Goal: Information Seeking & Learning: Compare options

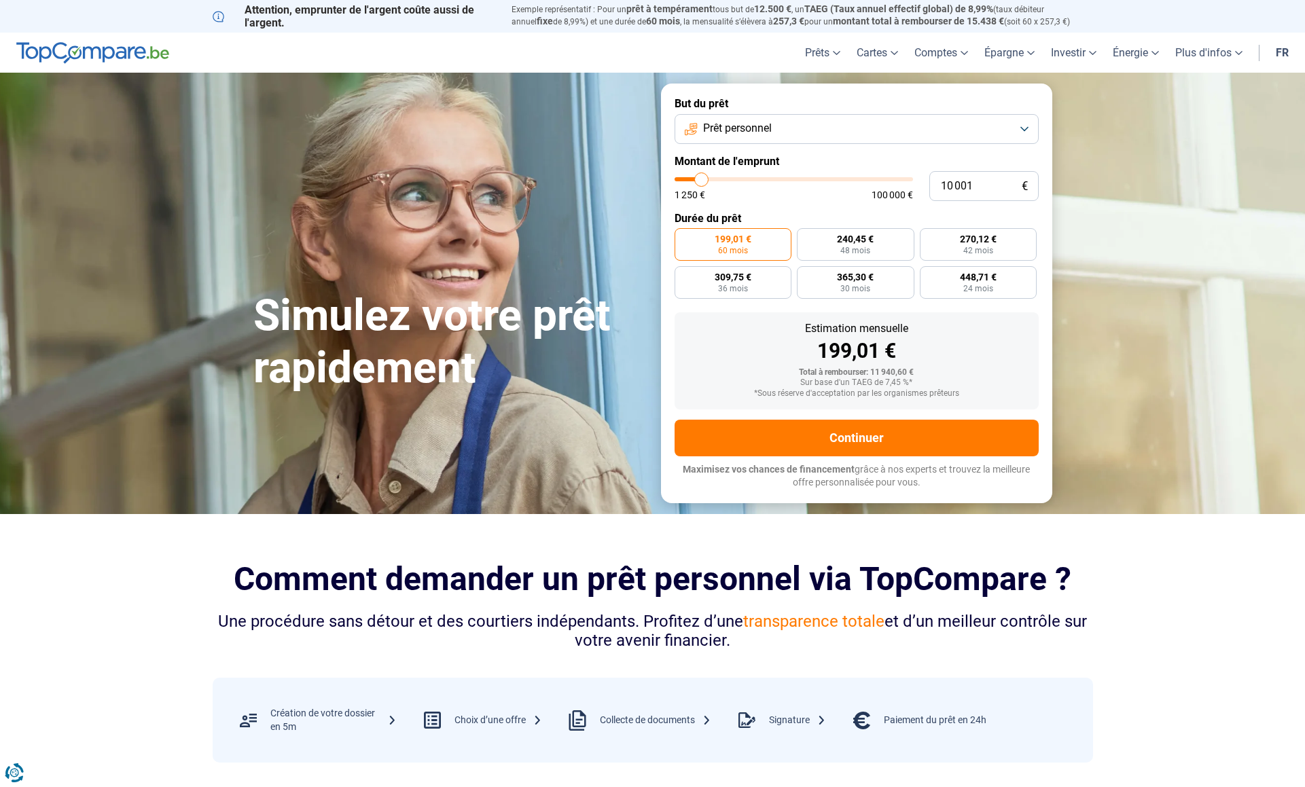
type input "9 000"
type input "9000"
type input "9 250"
type input "9250"
type input "10 250"
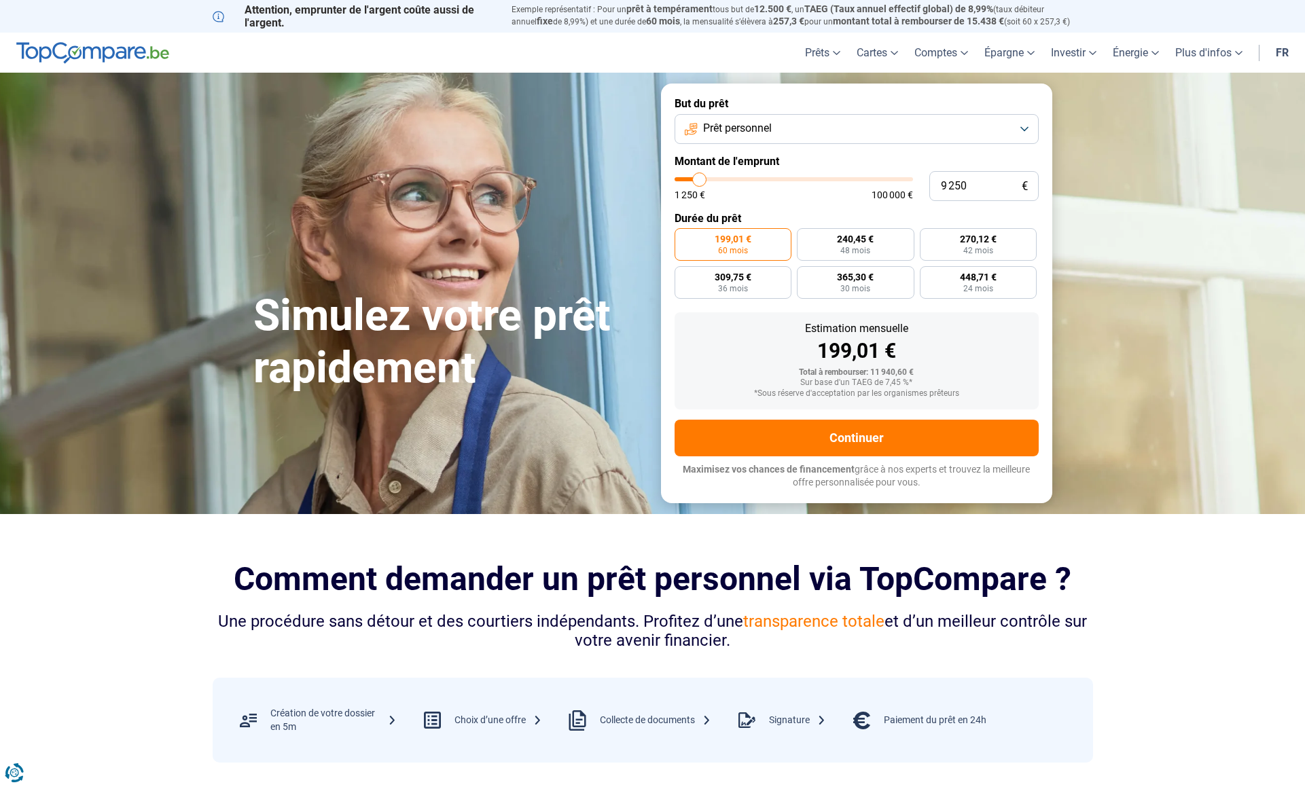
type input "10250"
type input "11 250"
type input "11250"
type input "12 500"
type input "12500"
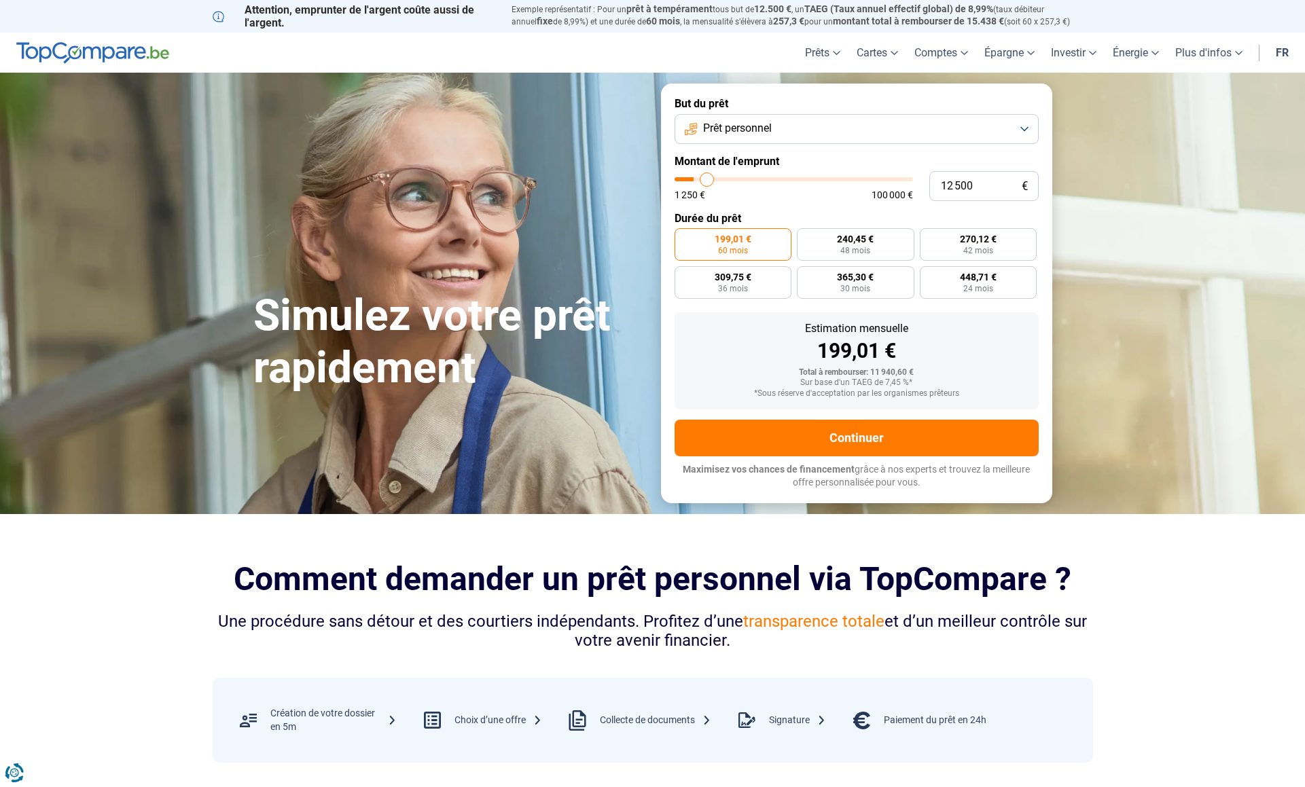
type input "14 250"
type input "14250"
type input "16 000"
type input "16000"
type input "18 000"
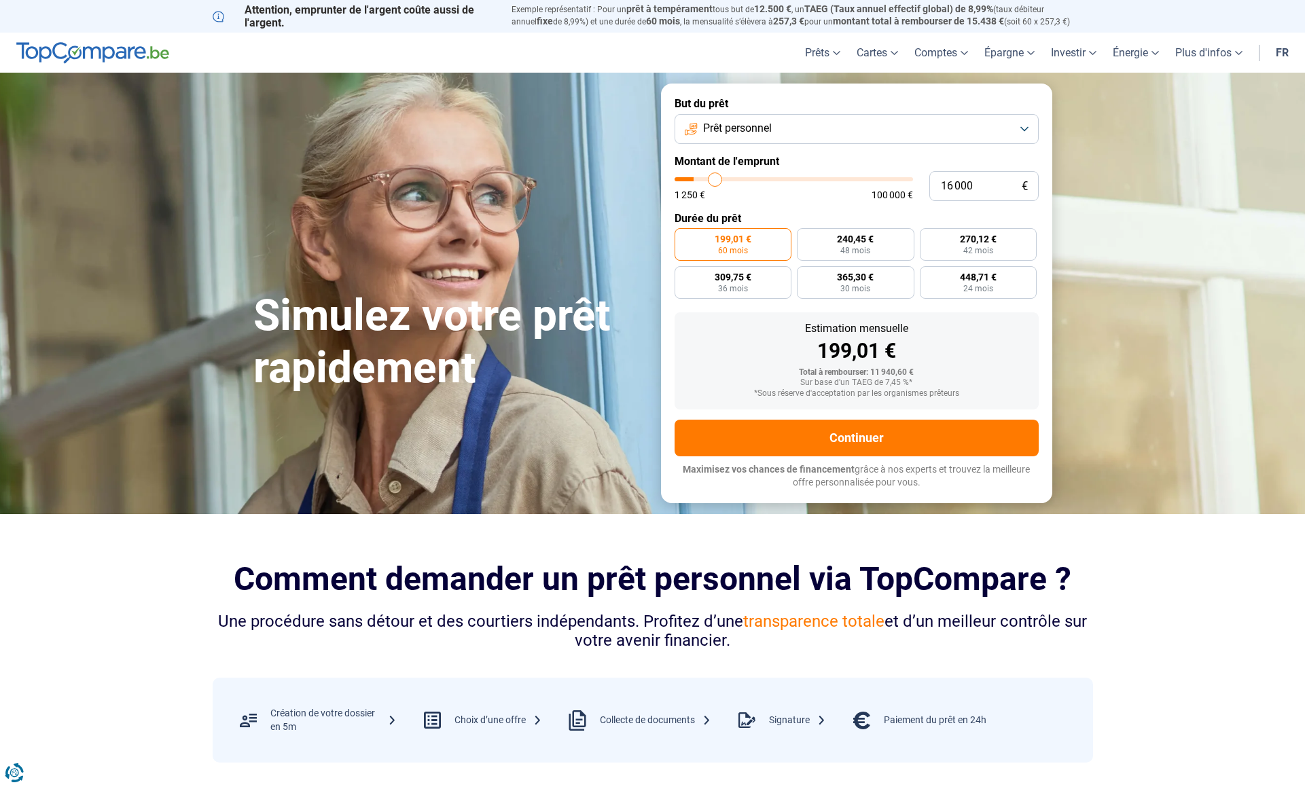
type input "18000"
type input "19 500"
type input "19500"
type input "21 000"
type input "21000"
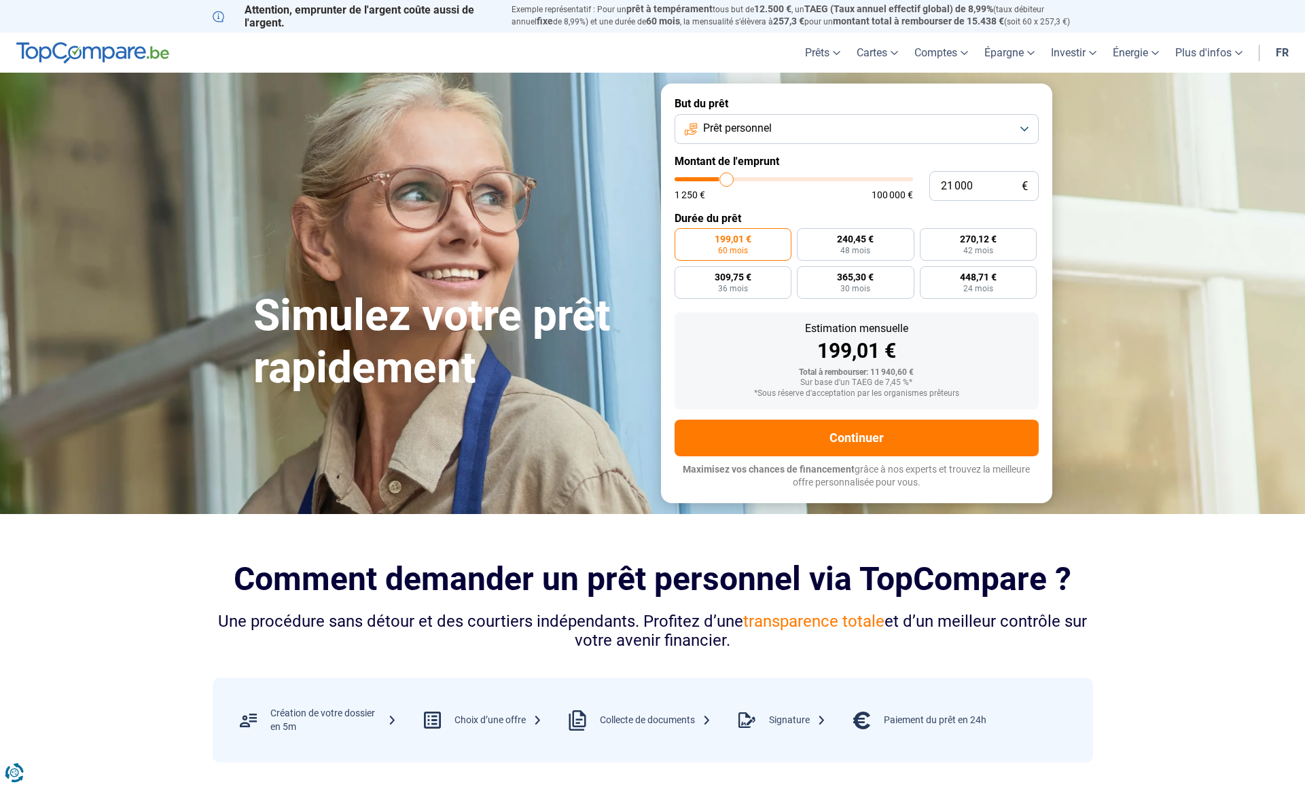
type input "22 000"
type input "22000"
type input "23 000"
type input "23000"
type input "23 750"
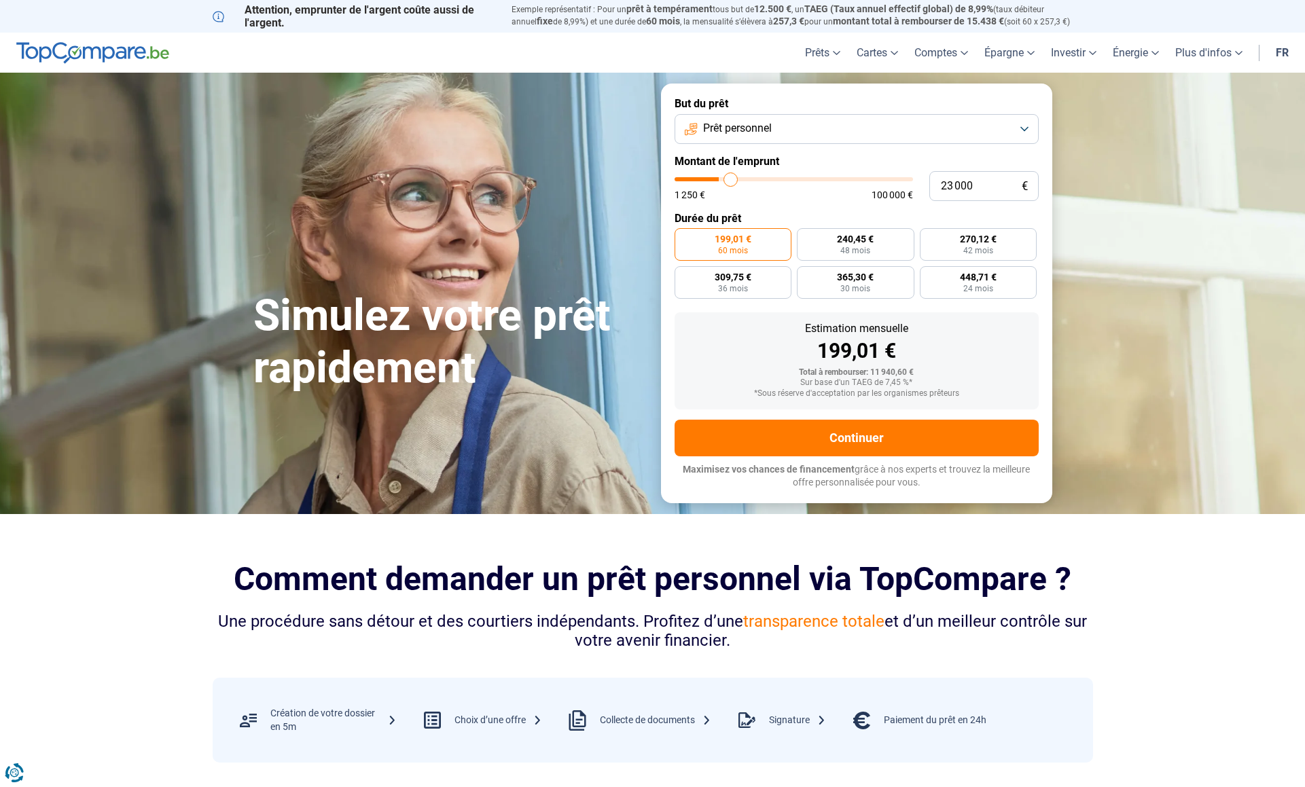
type input "23750"
type input "24 750"
type input "24750"
type input "25 500"
type input "25500"
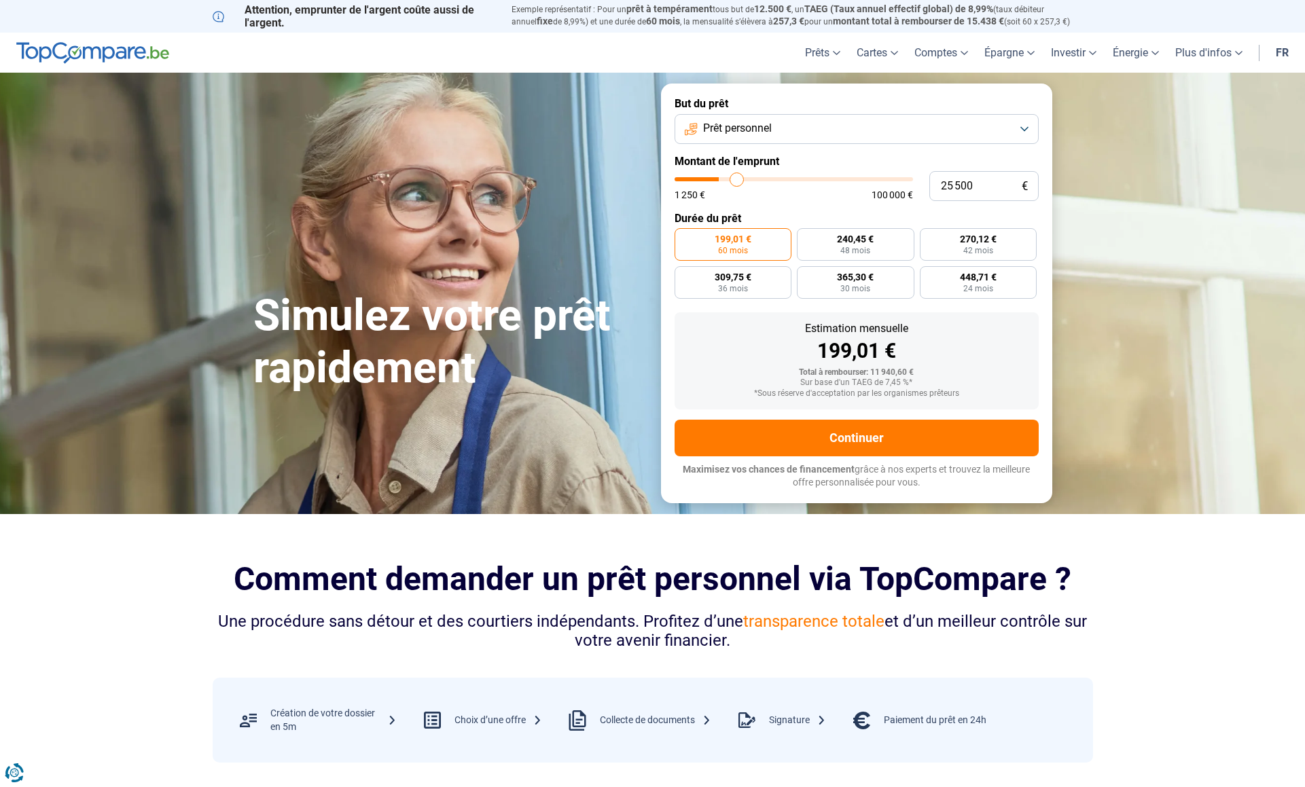
type input "26 250"
type input "26250"
type input "26 750"
type input "26750"
type input "27 500"
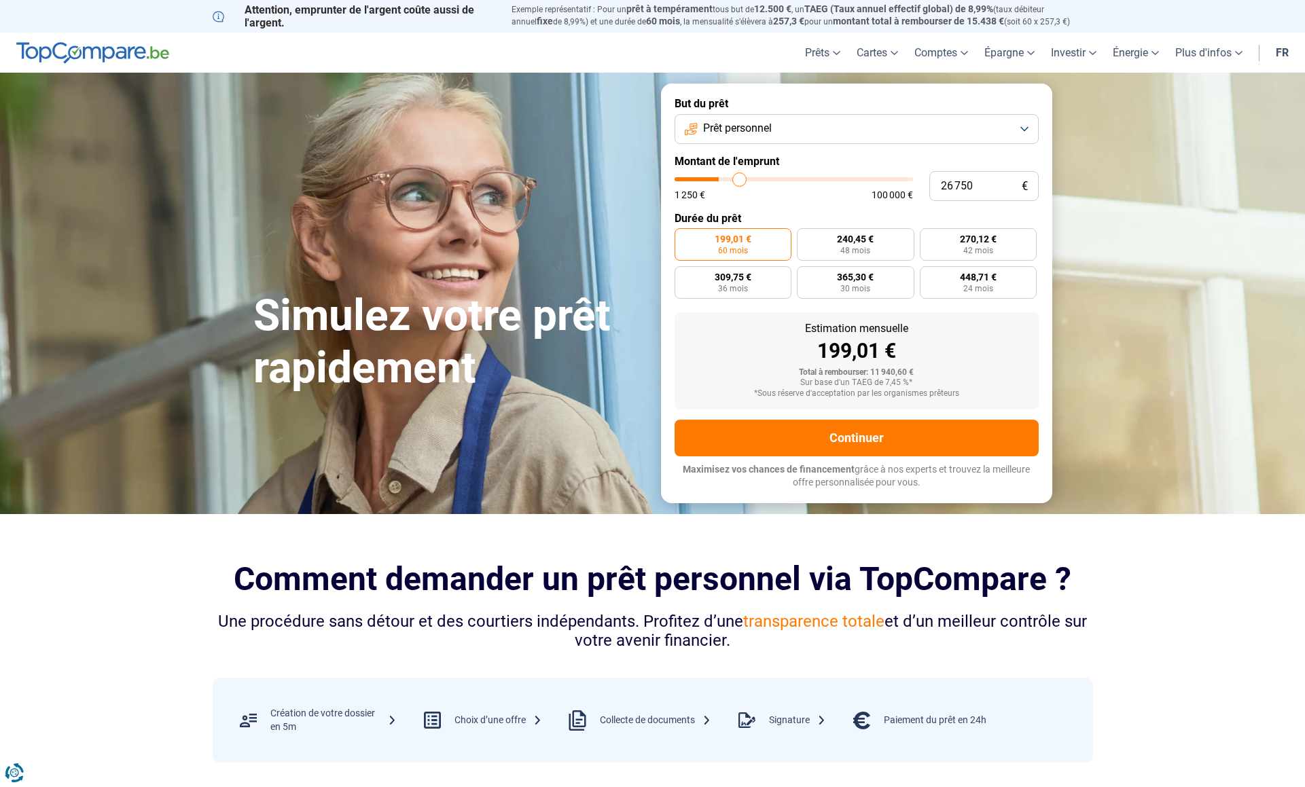
type input "27500"
type input "28 500"
type input "28500"
type input "29 500"
type input "29500"
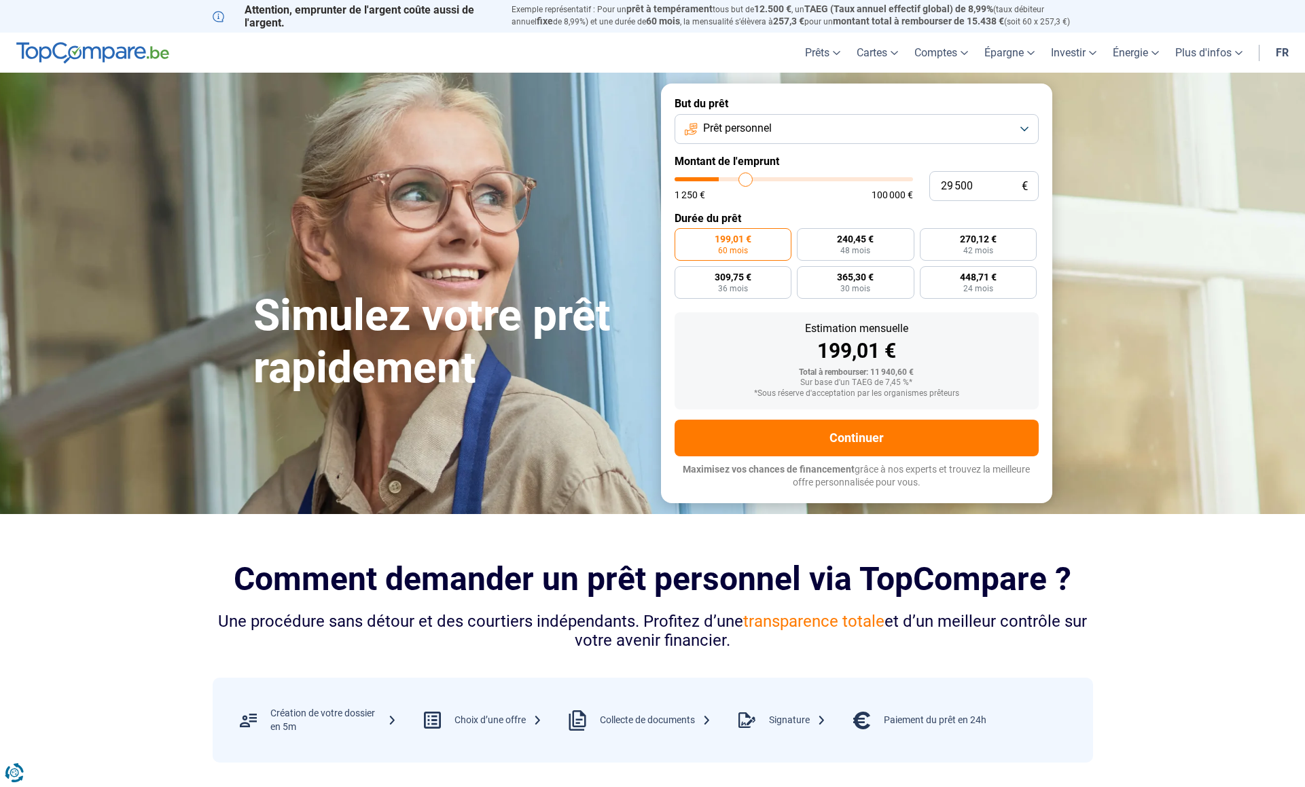
type input "30 750"
type input "30750"
type input "31 750"
type input "31750"
type input "33 000"
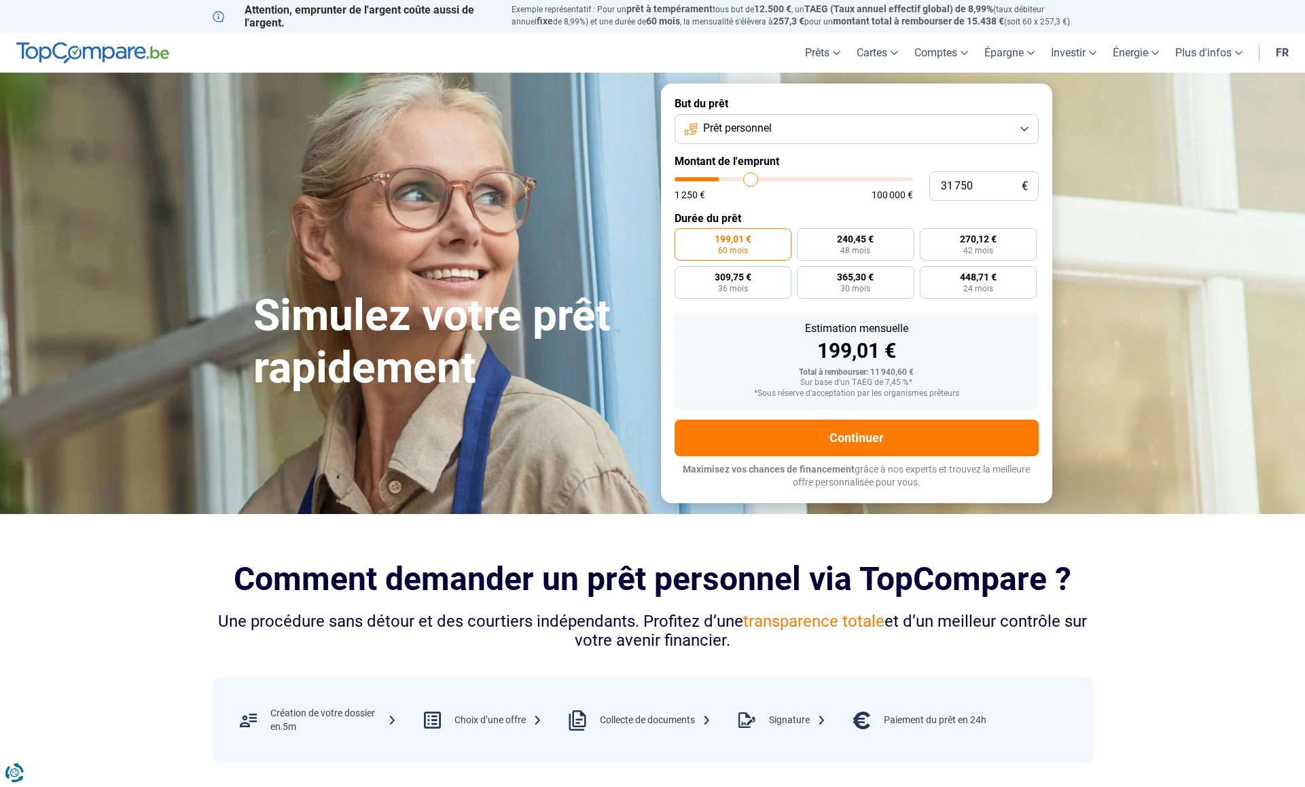
type input "33000"
type input "34 500"
type input "34500"
type input "35 750"
type input "35750"
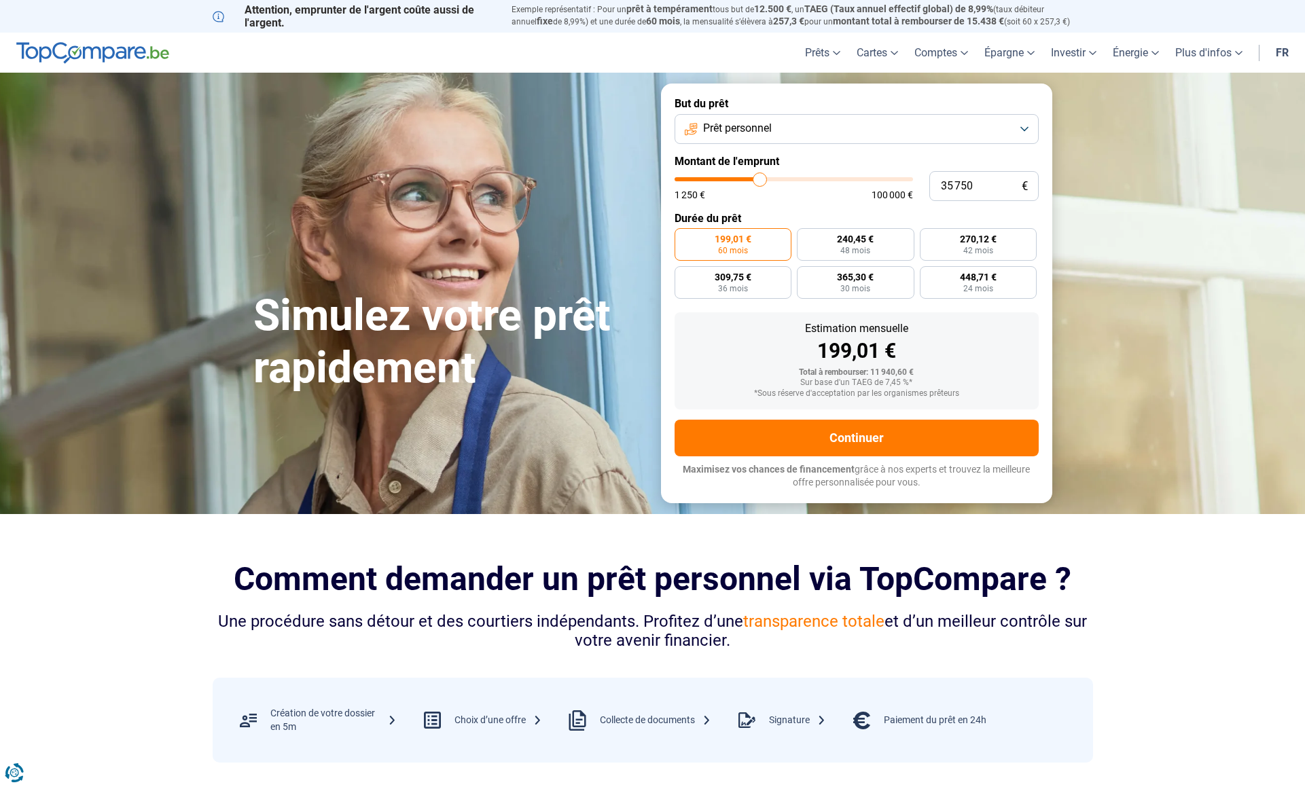
type input "37 000"
type input "37000"
type input "38 500"
type input "38500"
type input "39 750"
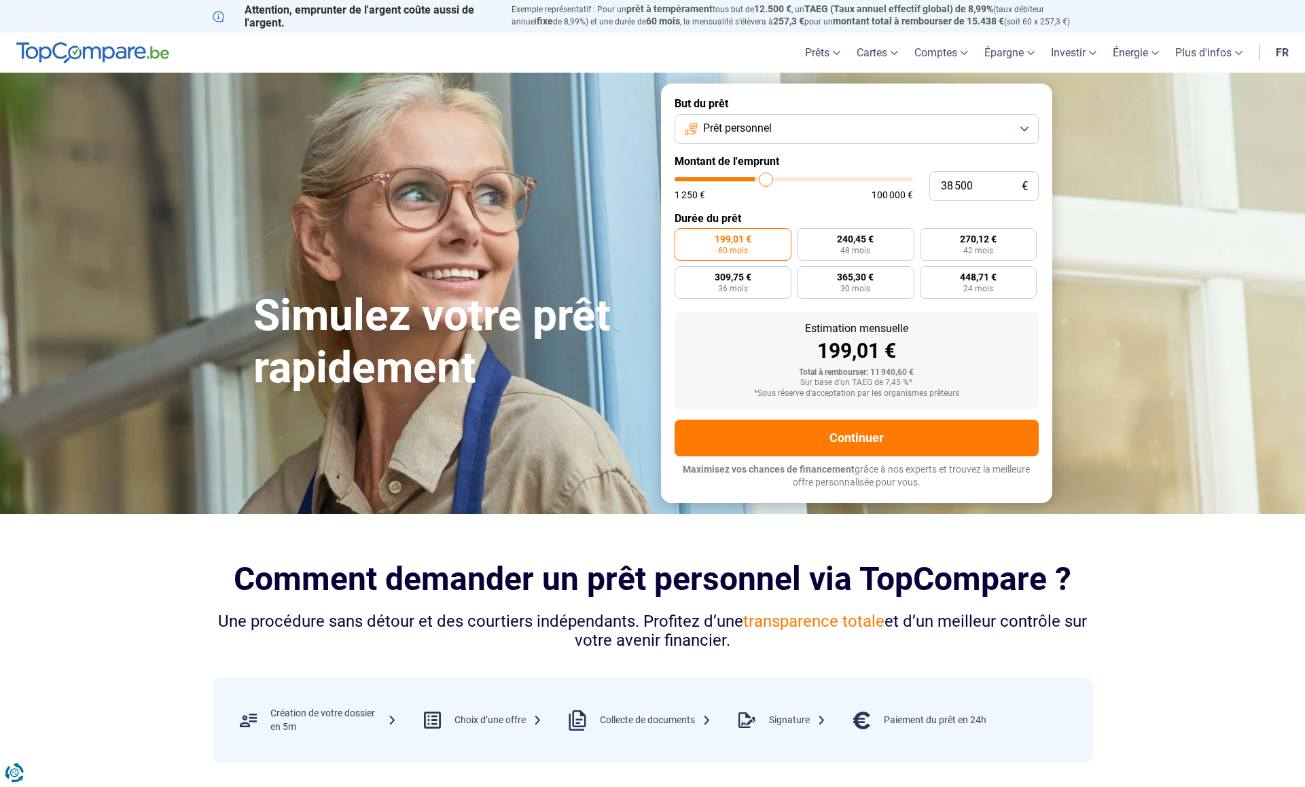
type input "39750"
type input "40 750"
type input "40750"
type input "42 000"
type input "42000"
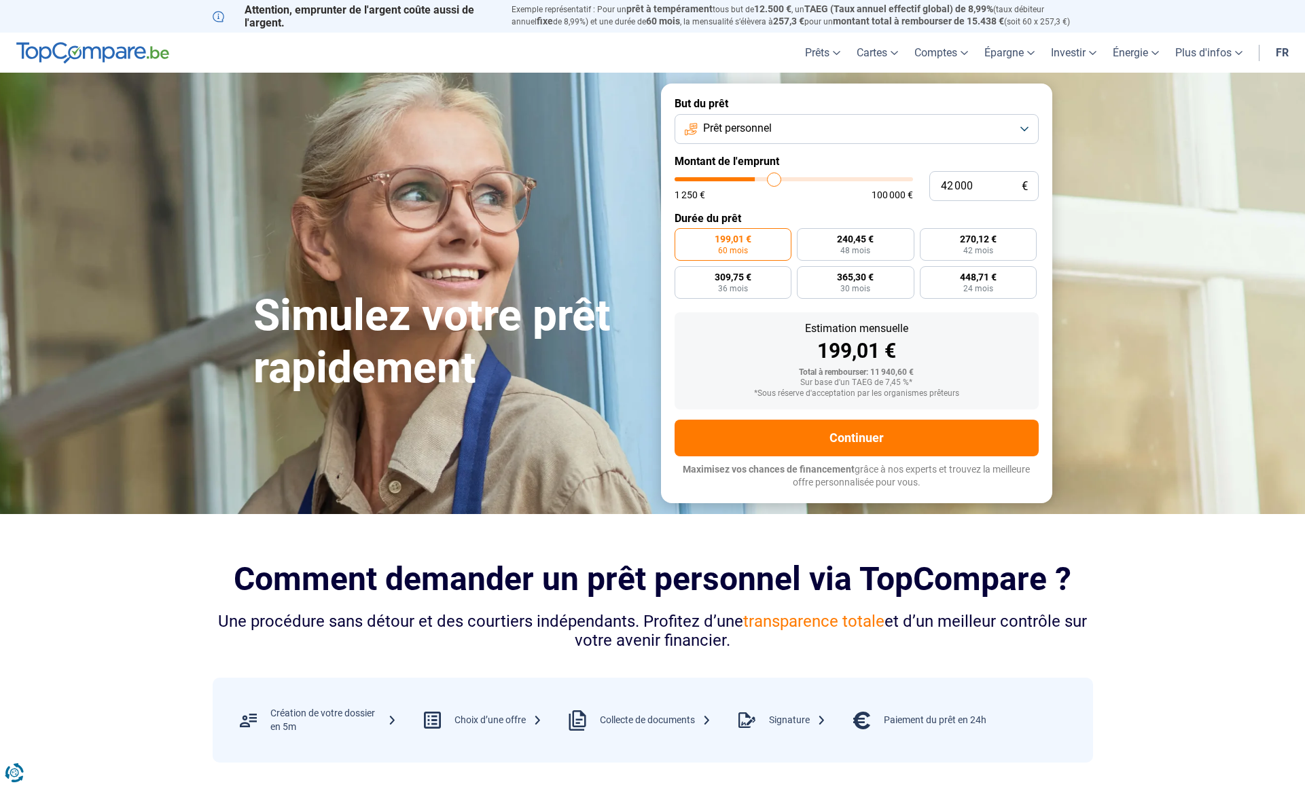
type input "43 000"
type input "43000"
type input "43 750"
type input "43750"
type input "44 250"
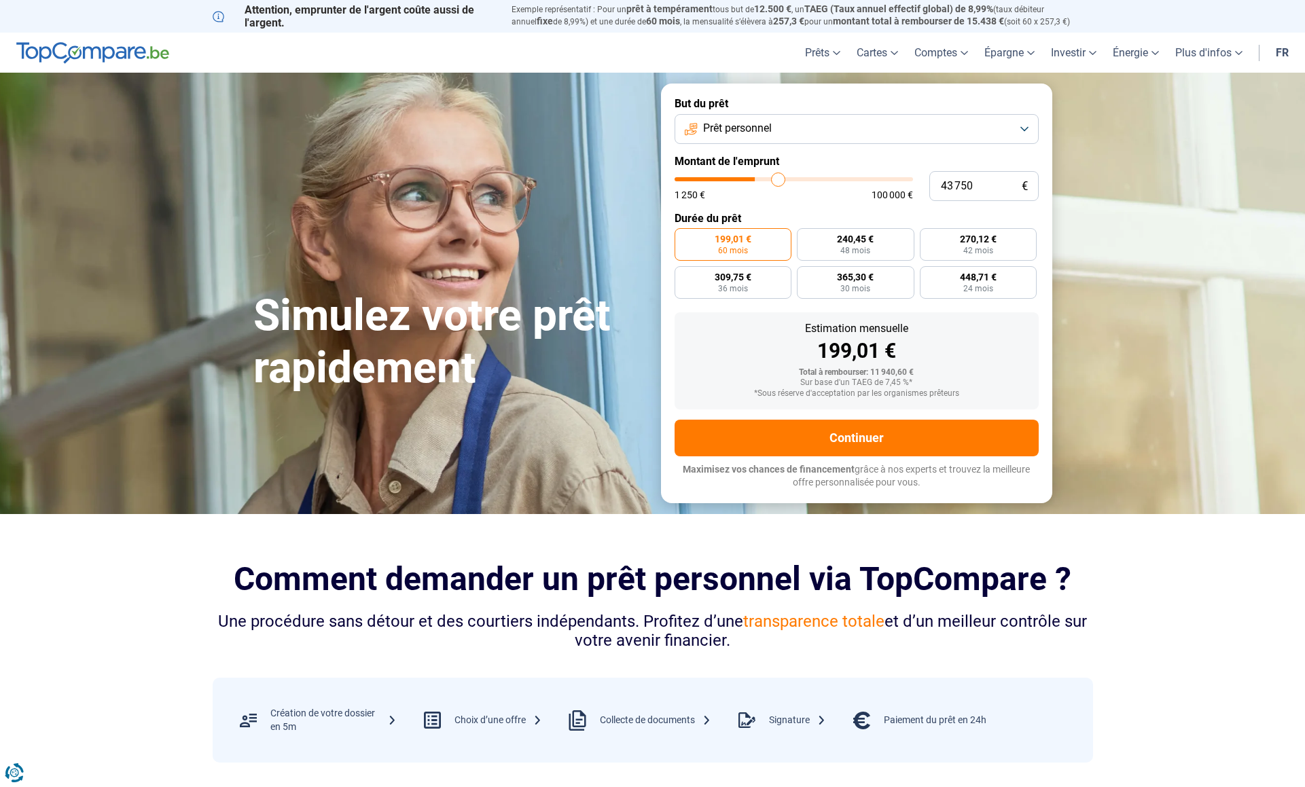
type input "44250"
type input "44 500"
type input "44500"
type input "44 750"
drag, startPoint x: 700, startPoint y: 182, endPoint x: 781, endPoint y: 181, distance: 80.9
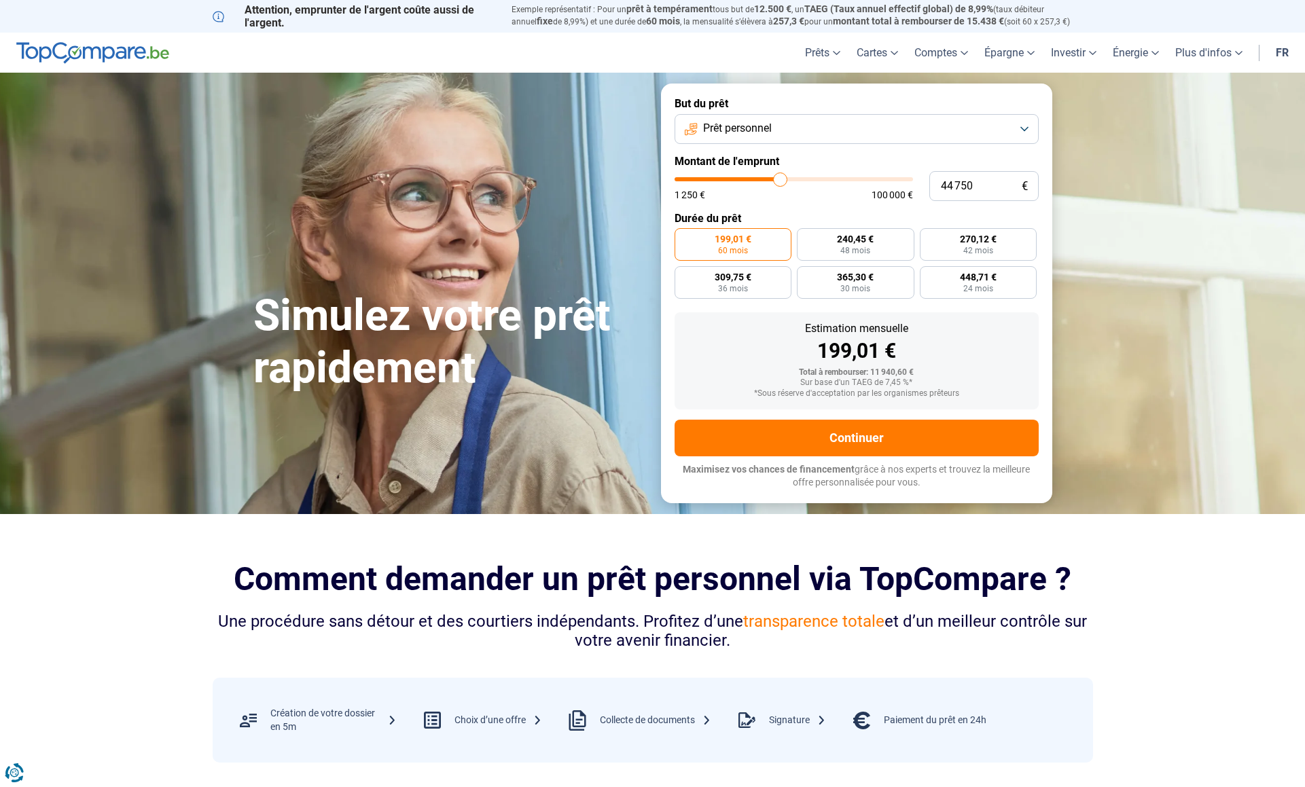
type input "44750"
click at [781, 181] on input "range" at bounding box center [794, 179] width 238 height 4
radio input "false"
type input "45 750"
type input "45750"
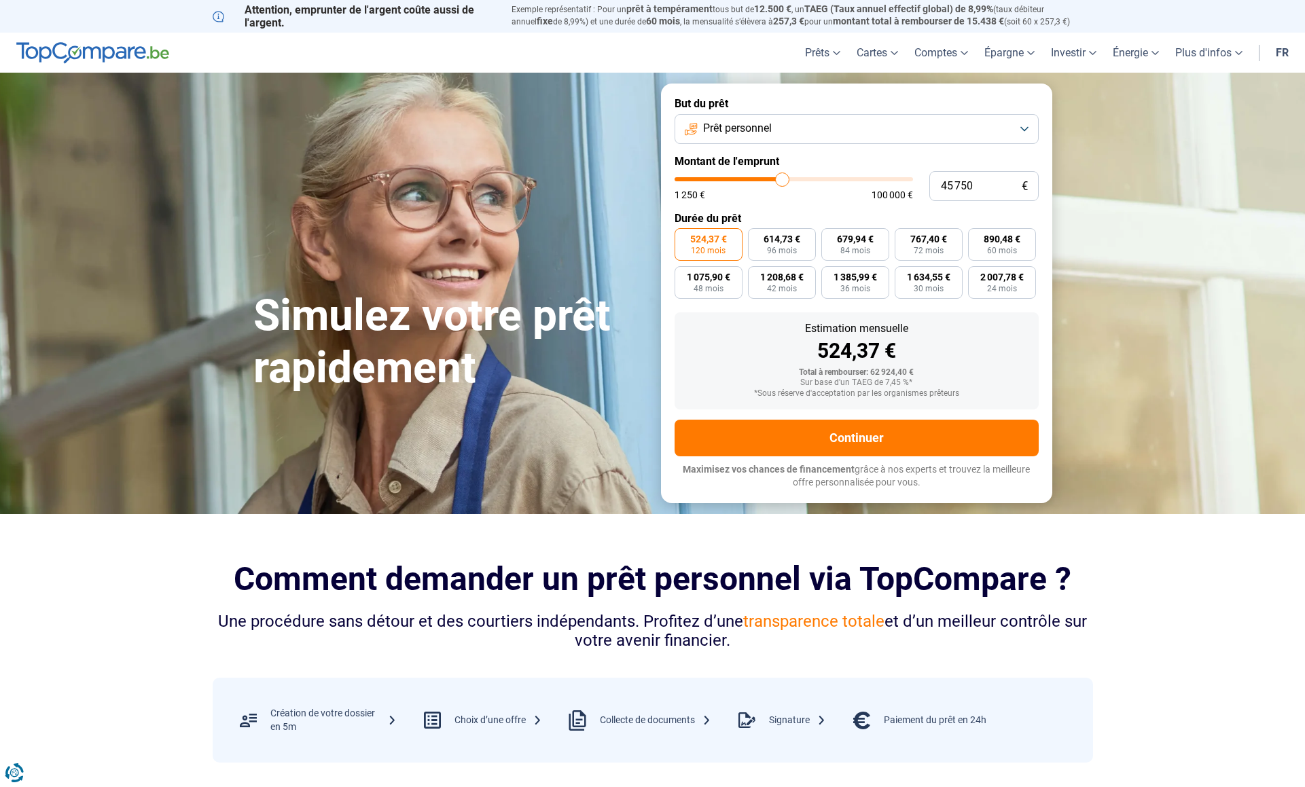
type input "45 500"
type input "45500"
type input "45 250"
type input "45250"
type input "44 250"
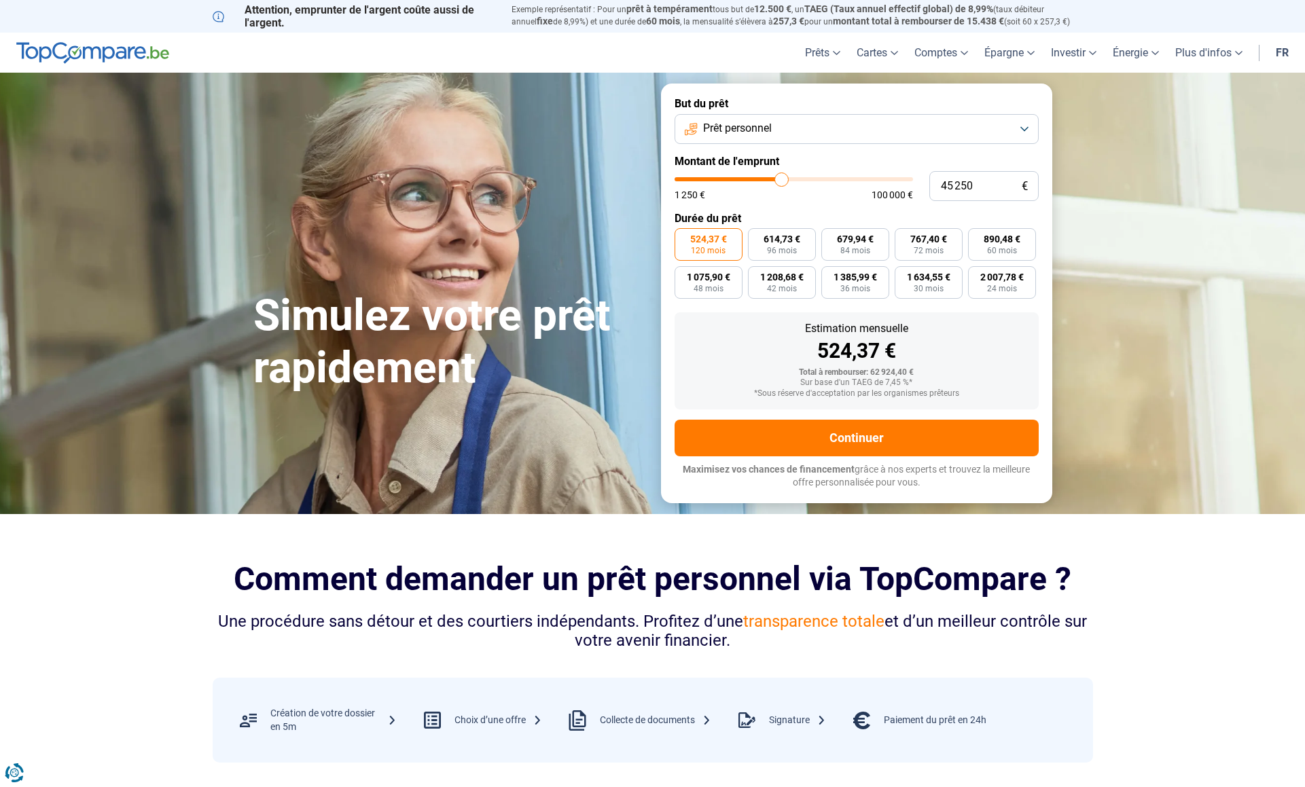
type input "44250"
type input "43 000"
type input "43000"
type input "42 000"
type input "42000"
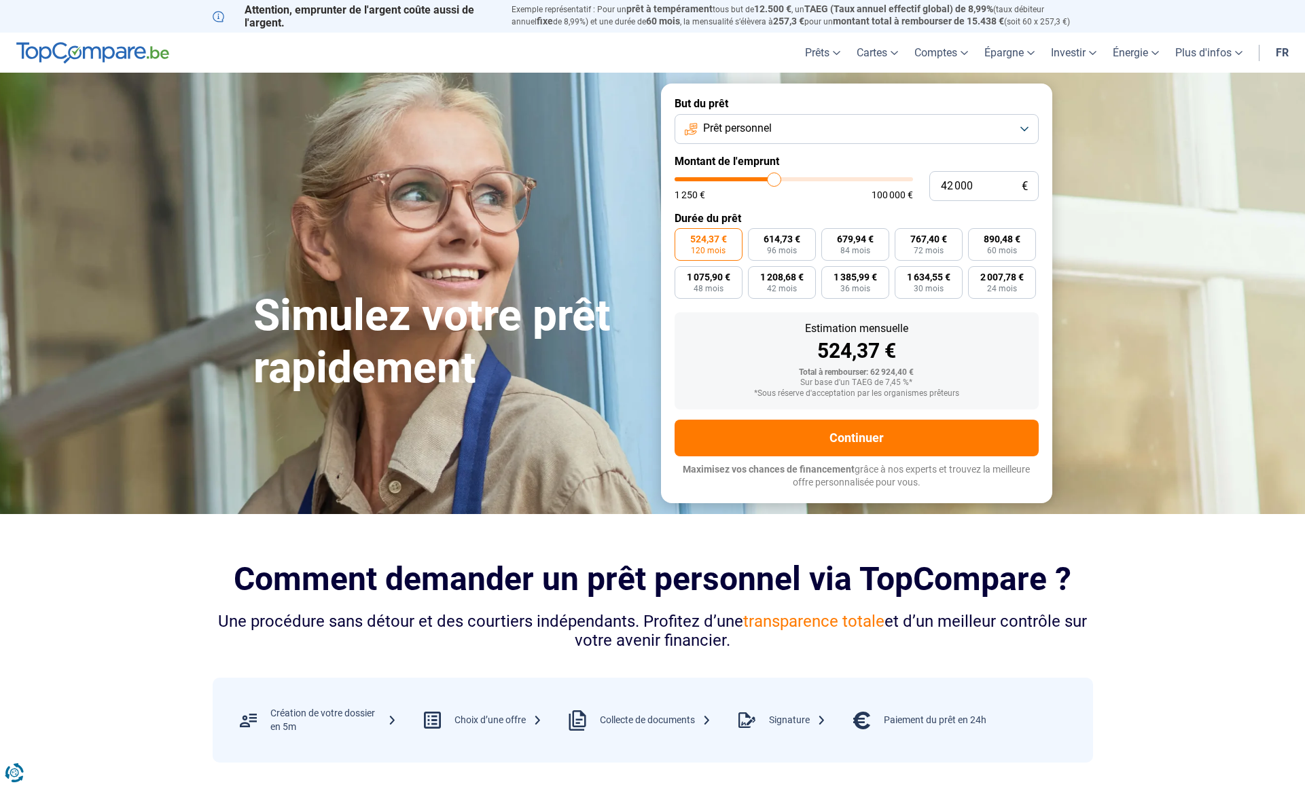
type input "40 500"
type input "40500"
type input "39 000"
type input "39000"
type input "37 500"
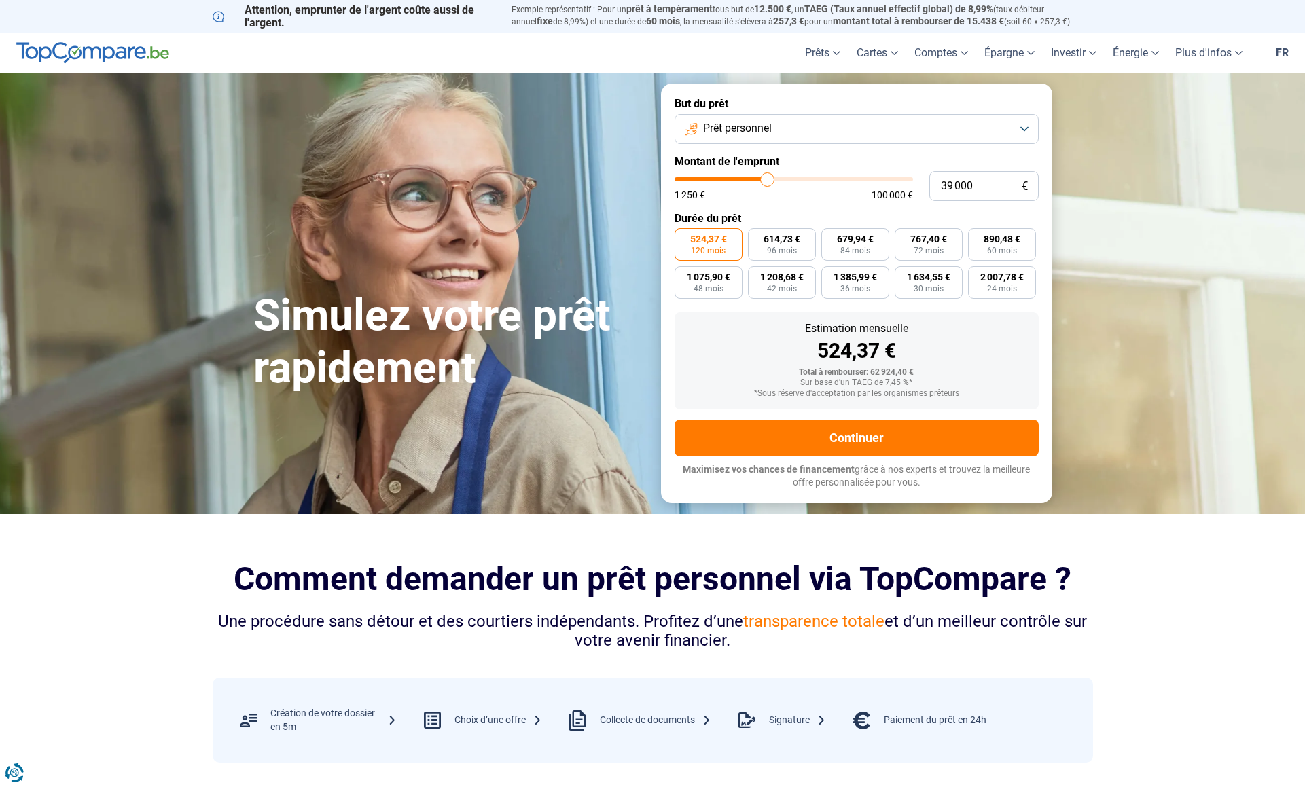
type input "37500"
type input "36 000"
type input "36000"
type input "34 750"
type input "34750"
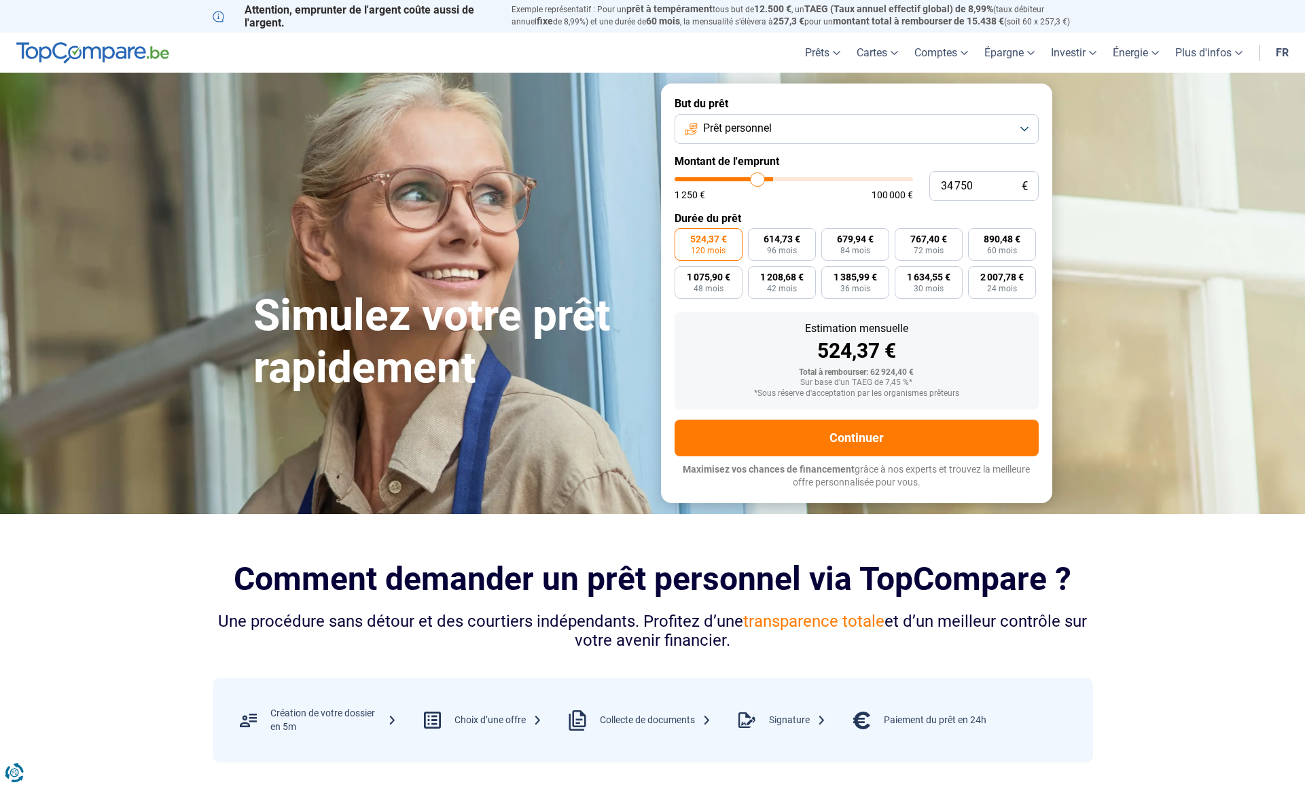
type input "34 000"
type input "34000"
type input "33 000"
type input "33000"
type input "32 500"
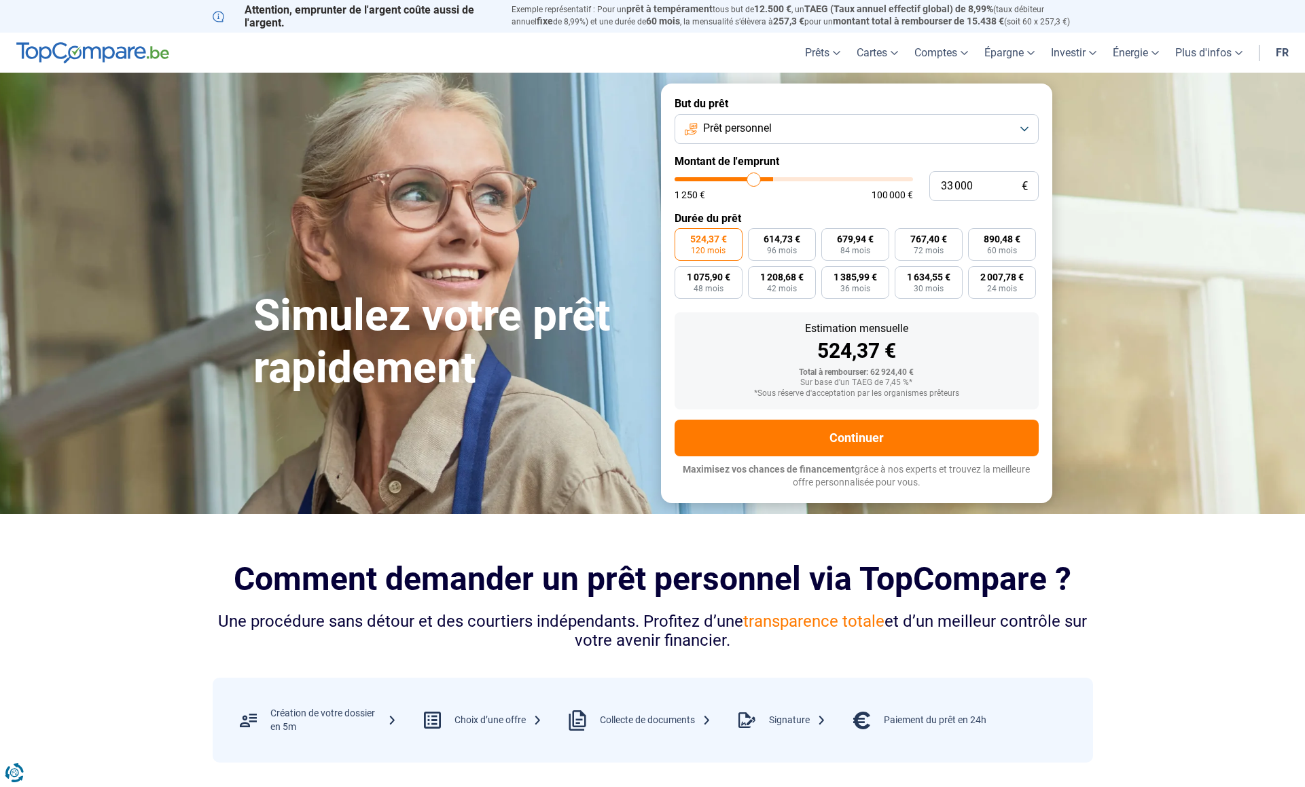
type input "32500"
type input "32 250"
type input "32250"
type input "32 000"
drag, startPoint x: 774, startPoint y: 181, endPoint x: 751, endPoint y: 180, distance: 23.1
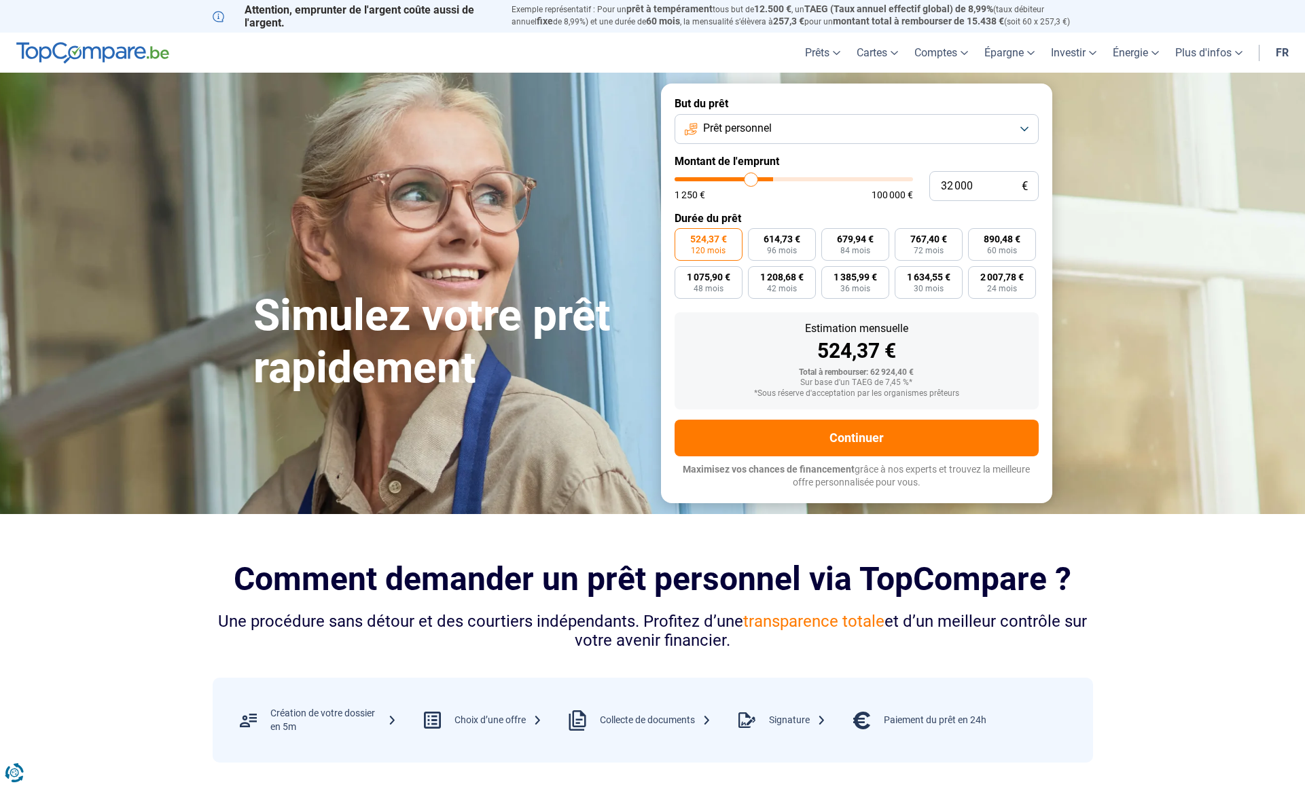
type input "32000"
click at [751, 180] on input "range" at bounding box center [794, 179] width 238 height 4
type input "32 500"
type input "32500"
type input "32 250"
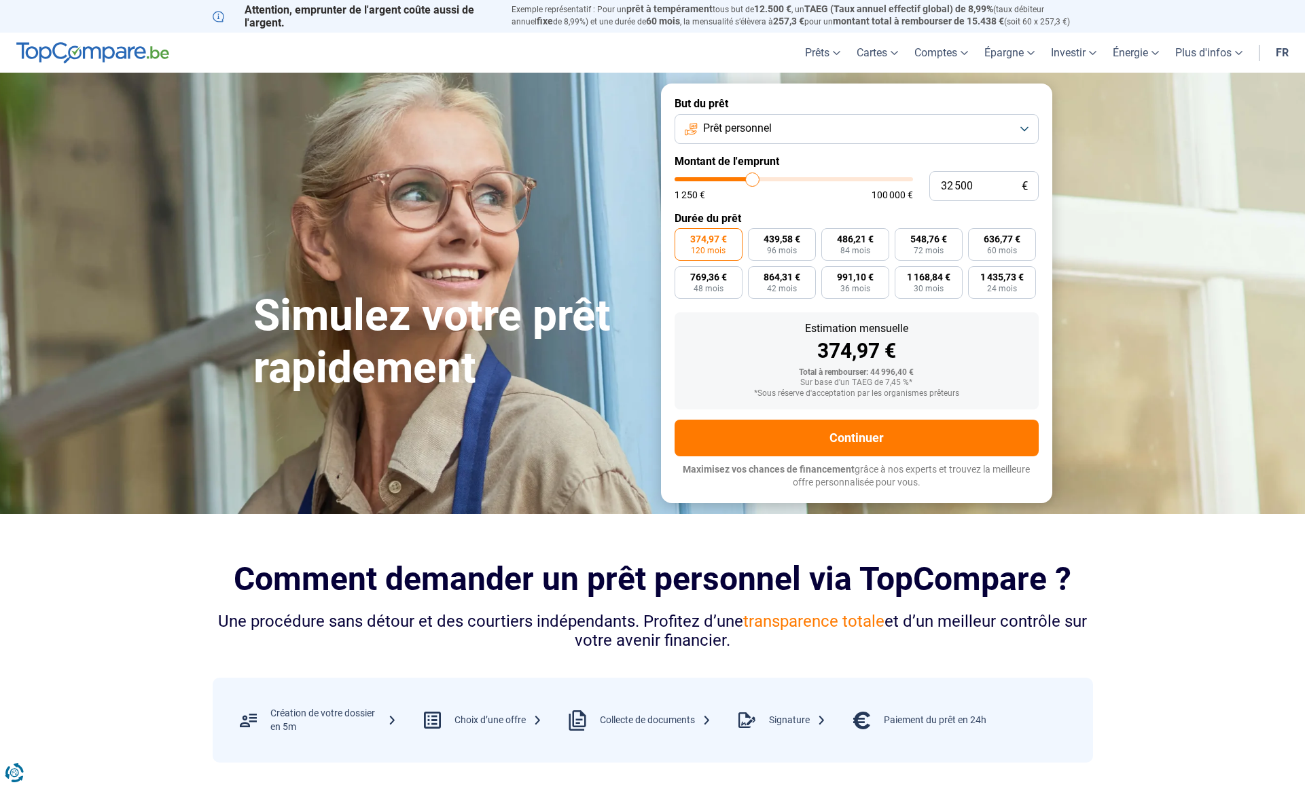
type input "32250"
type input "32 000"
type input "32000"
type input "31 750"
type input "31750"
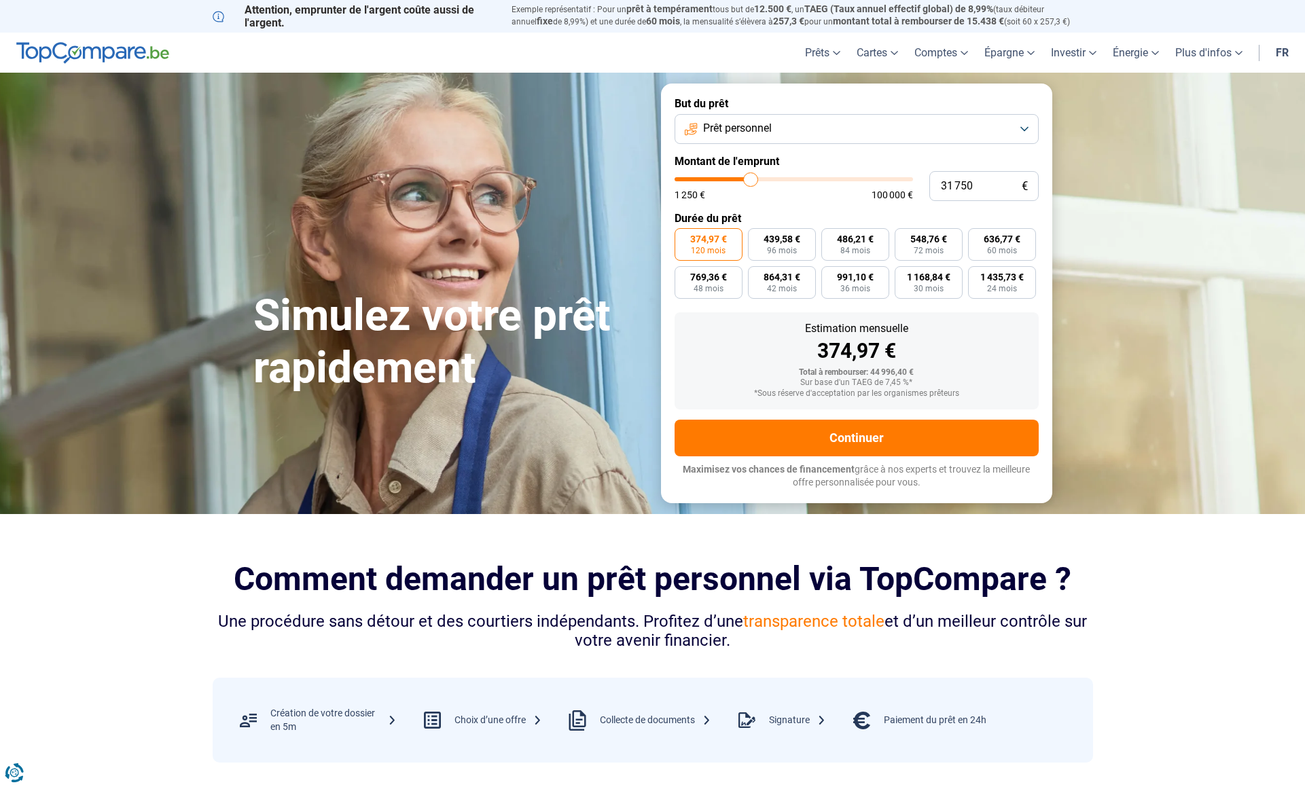
type input "31 500"
type input "31500"
type input "31 000"
type input "31000"
type input "30 750"
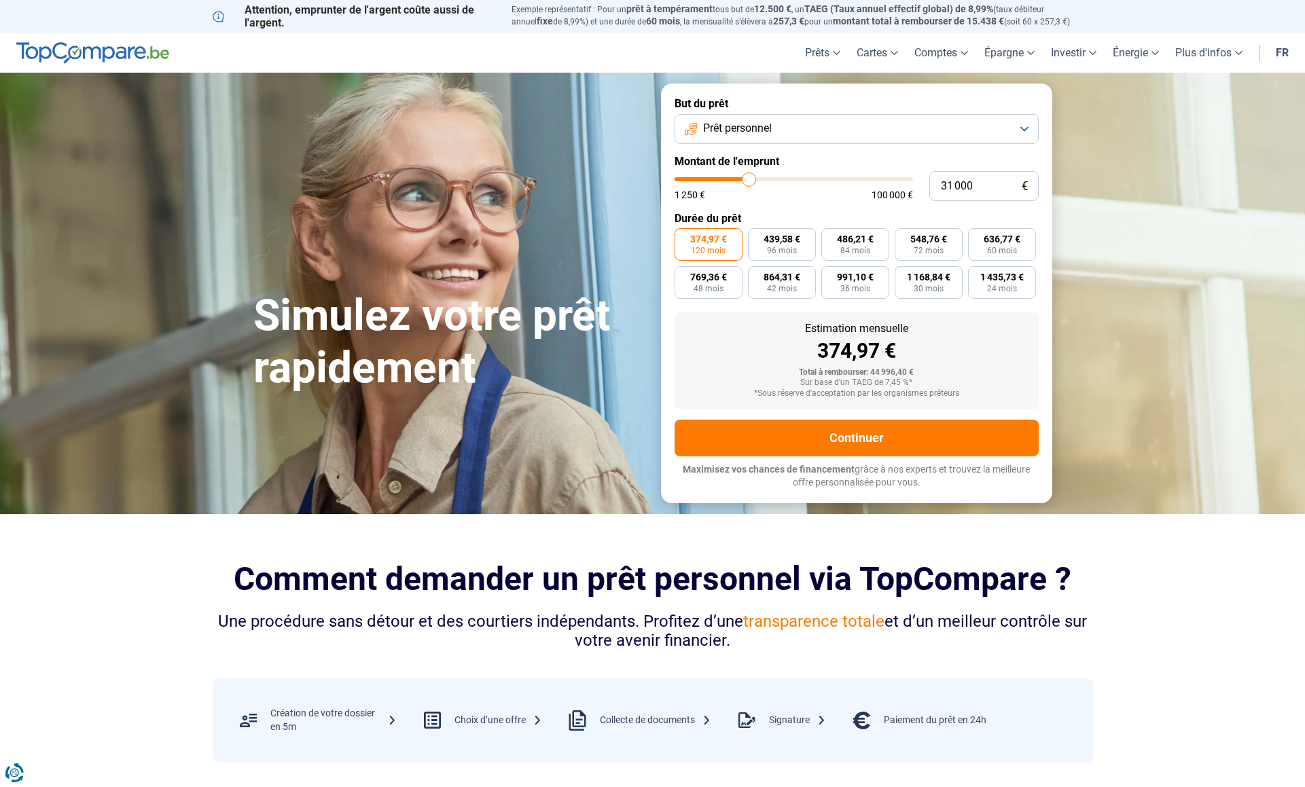
type input "30750"
type input "30 500"
type input "30500"
type input "30 250"
type input "30250"
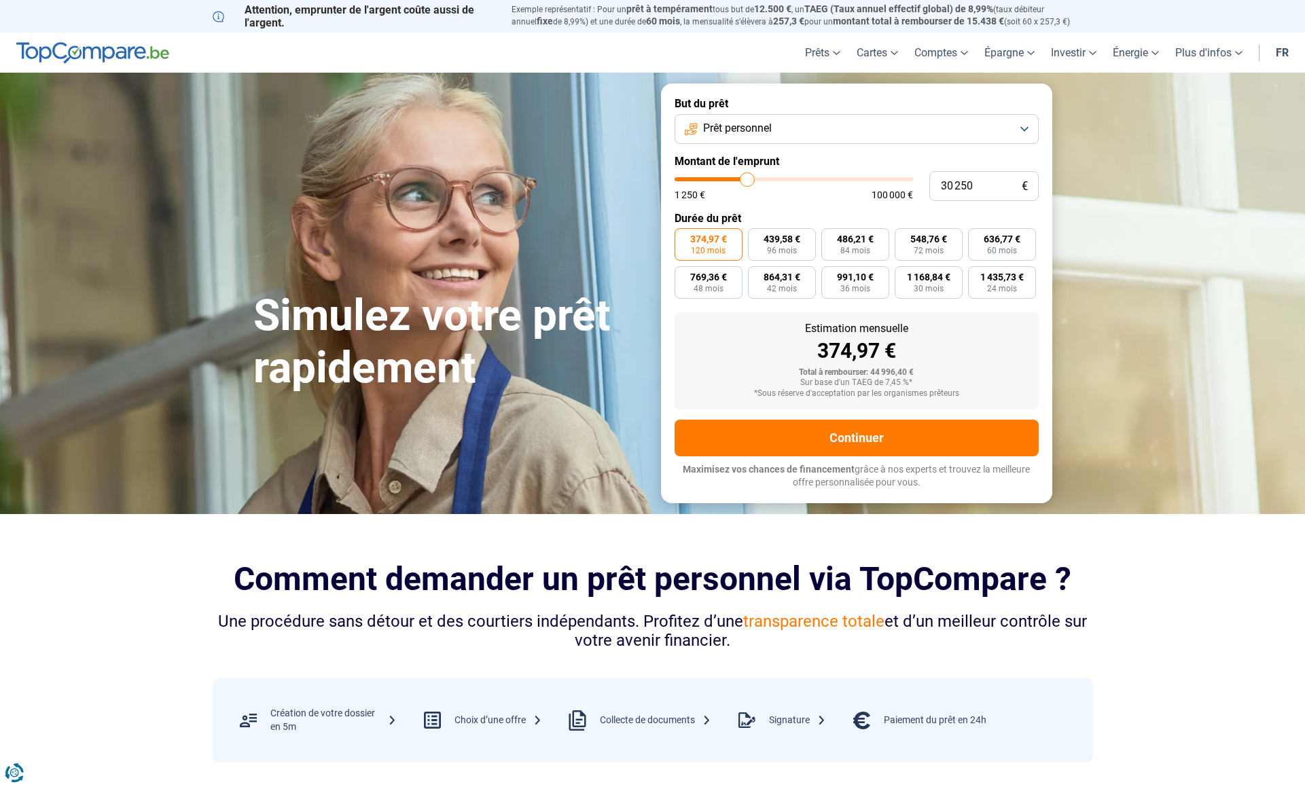
type input "30 000"
type input "30000"
type input "29 750"
type input "29750"
type input "29 500"
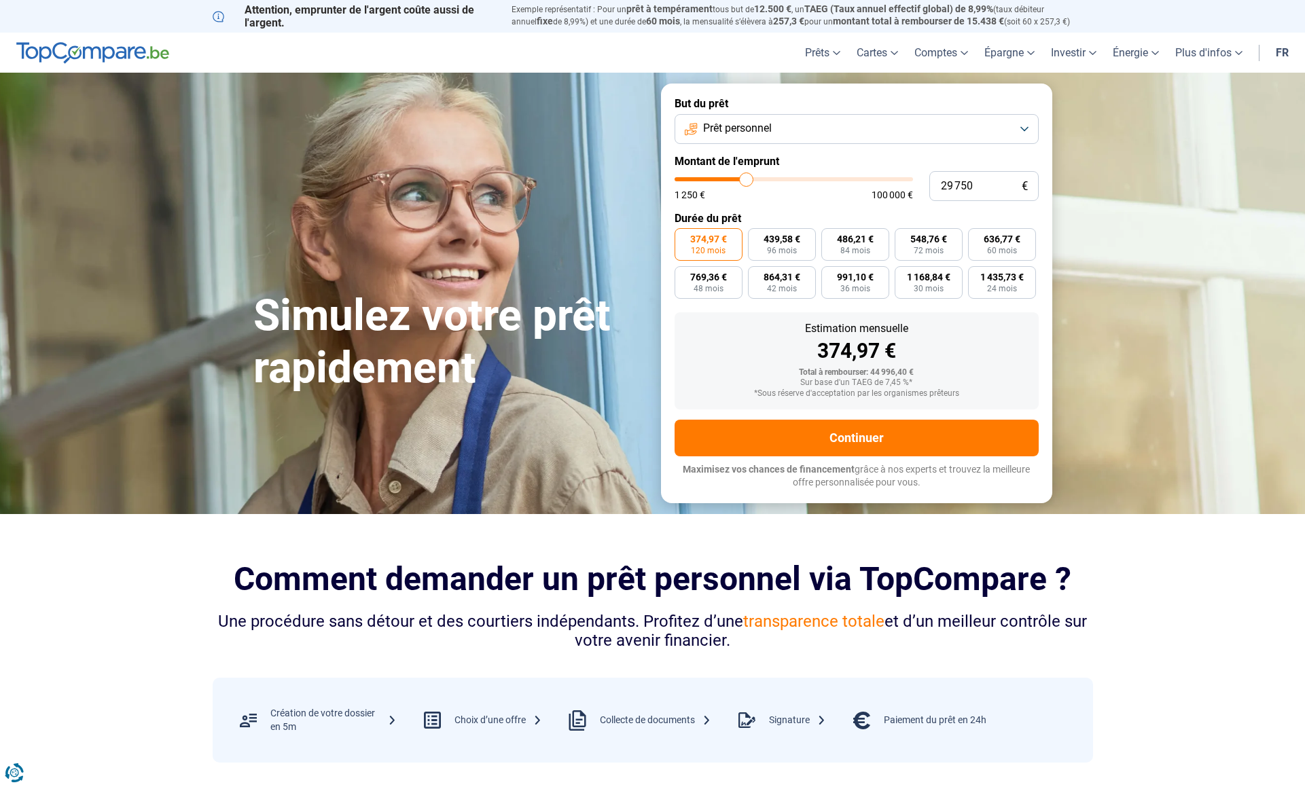
type input "29500"
type input "29 750"
type input "29750"
type input "30 000"
type input "30000"
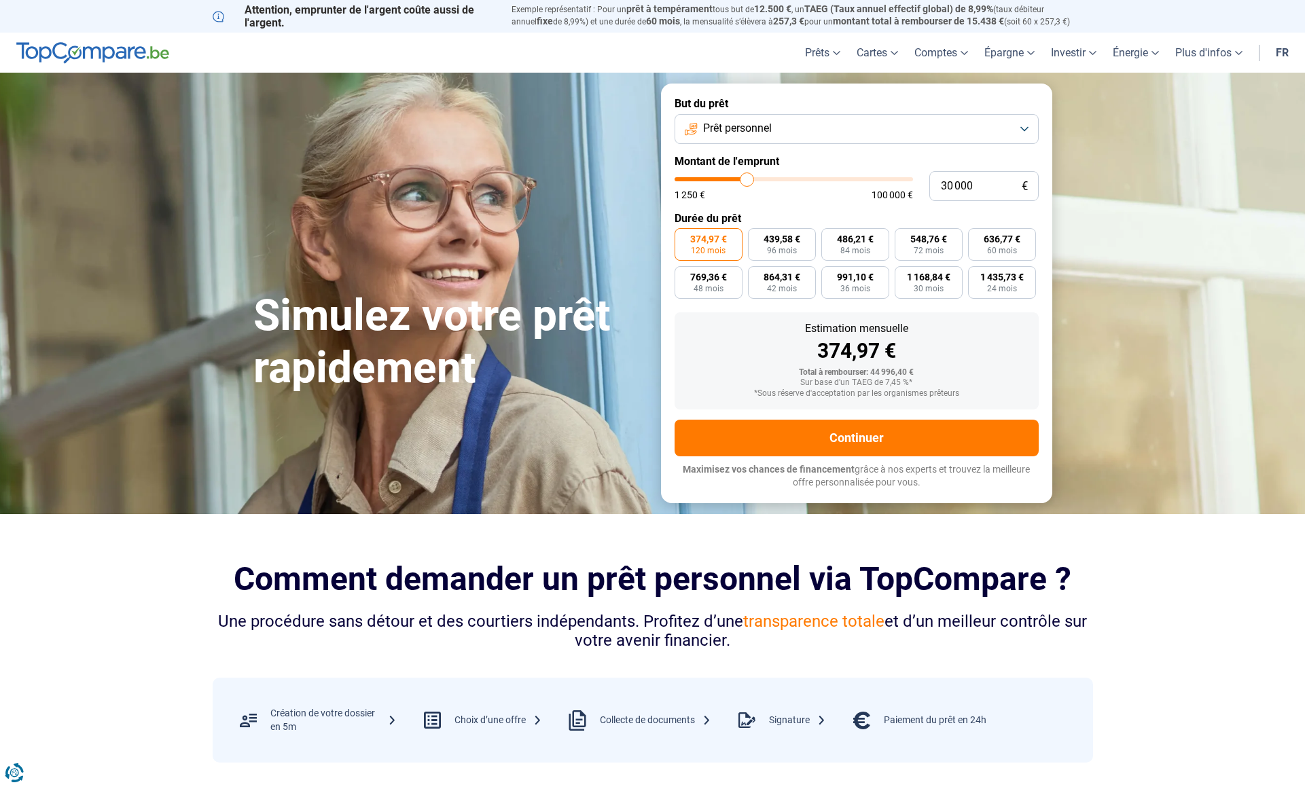
click at [747, 181] on input "range" at bounding box center [794, 179] width 238 height 4
click at [989, 285] on span "24 mois" at bounding box center [1002, 289] width 30 height 8
click at [977, 275] on input "1 346,00 € 24 mois" at bounding box center [972, 270] width 9 height 9
radio input "true"
click at [1018, 128] on button "Prêt personnel" at bounding box center [857, 129] width 364 height 30
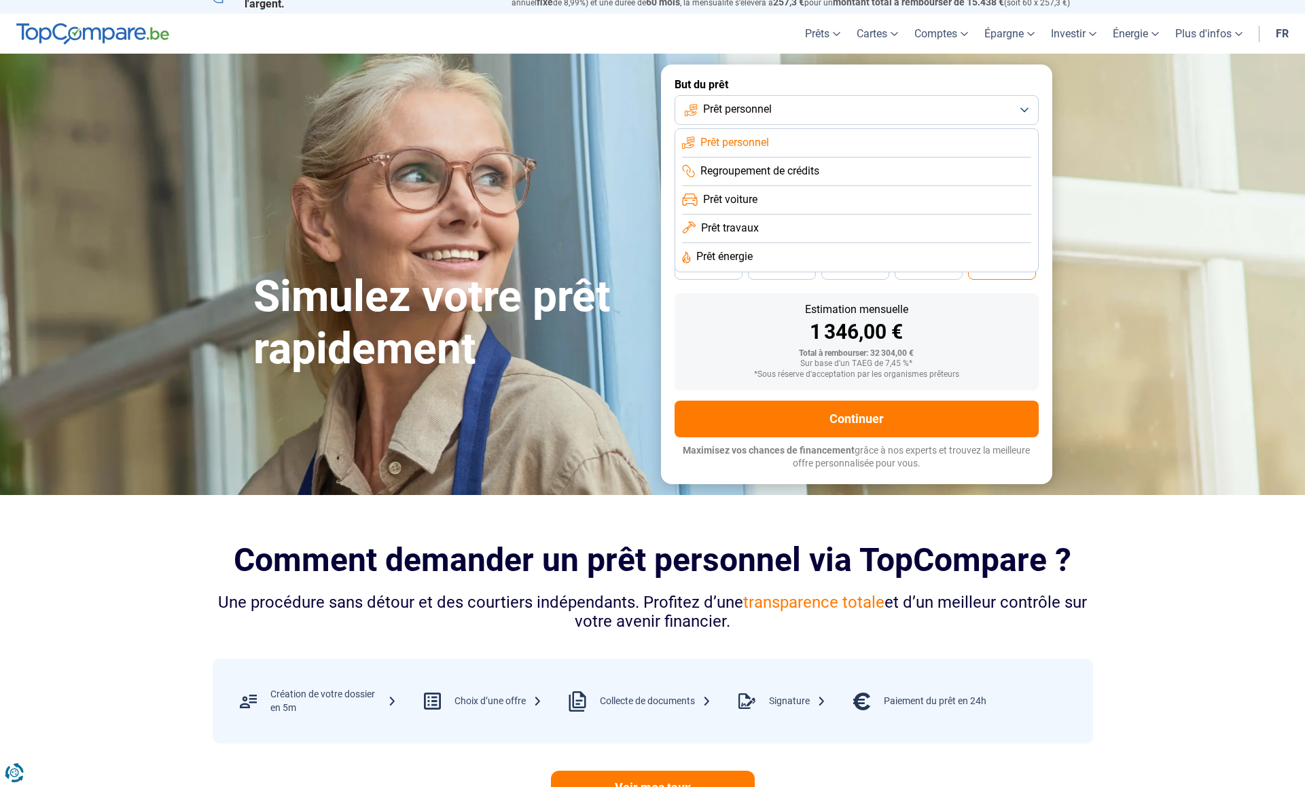
scroll to position [22, 0]
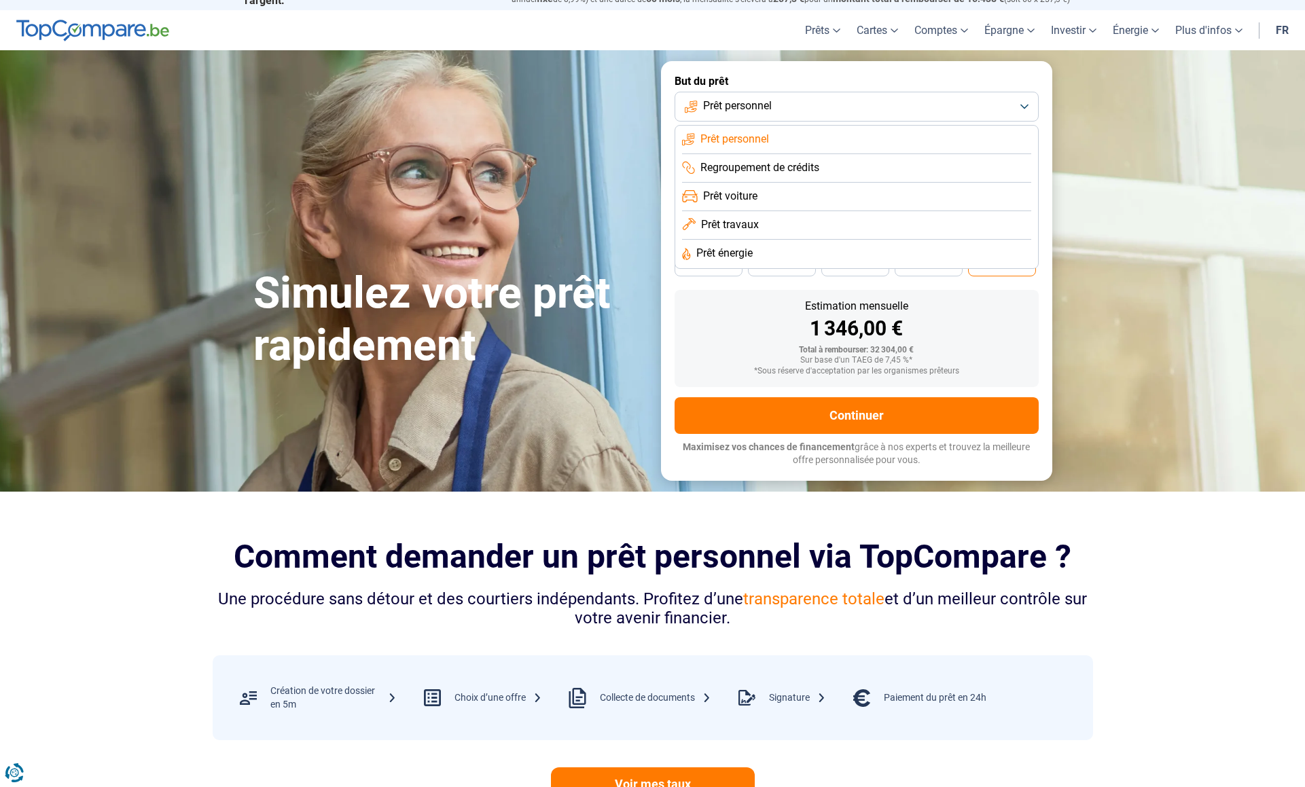
click at [753, 224] on span "Prêt travaux" at bounding box center [730, 224] width 58 height 15
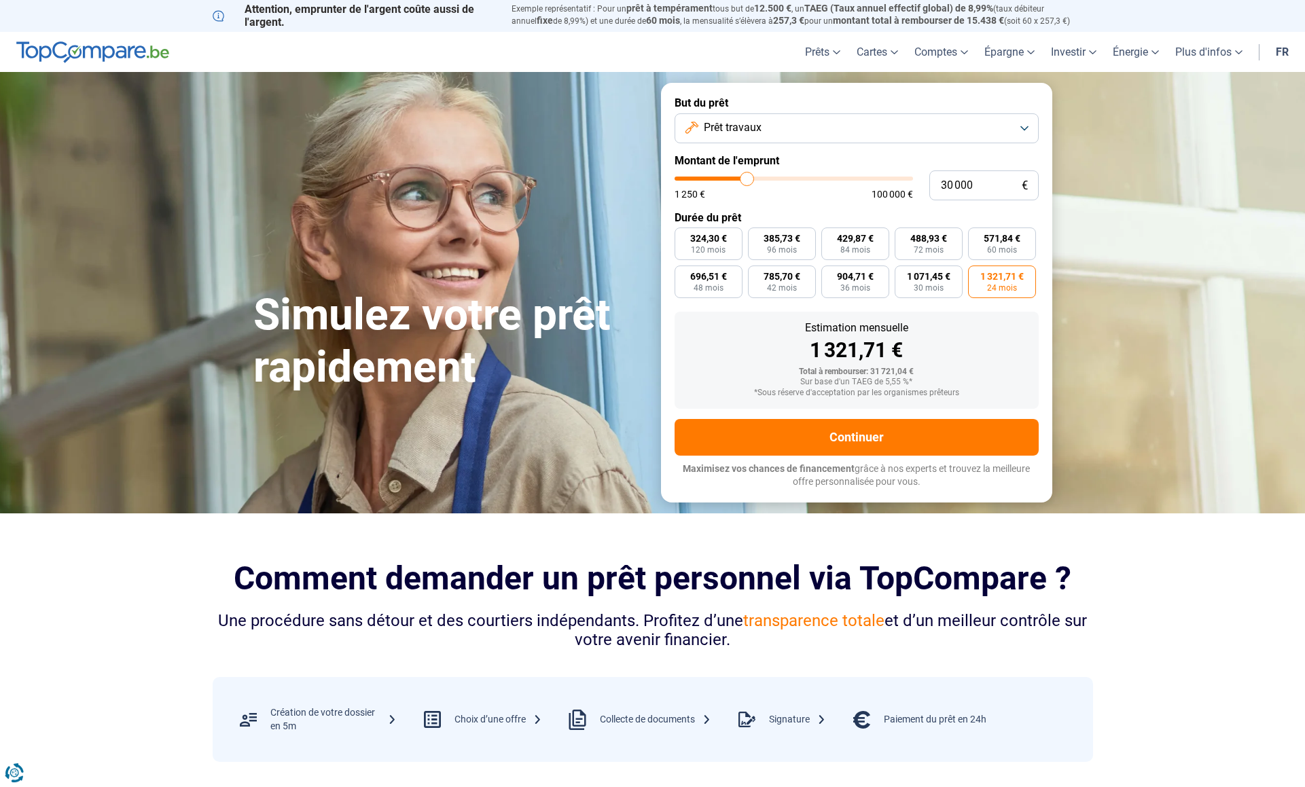
scroll to position [0, 0]
click at [999, 285] on span "24 mois" at bounding box center [1002, 289] width 30 height 8
click at [977, 275] on input "1 321,71 € 24 mois" at bounding box center [972, 270] width 9 height 9
click at [855, 130] on button "Prêt travaux" at bounding box center [857, 129] width 364 height 30
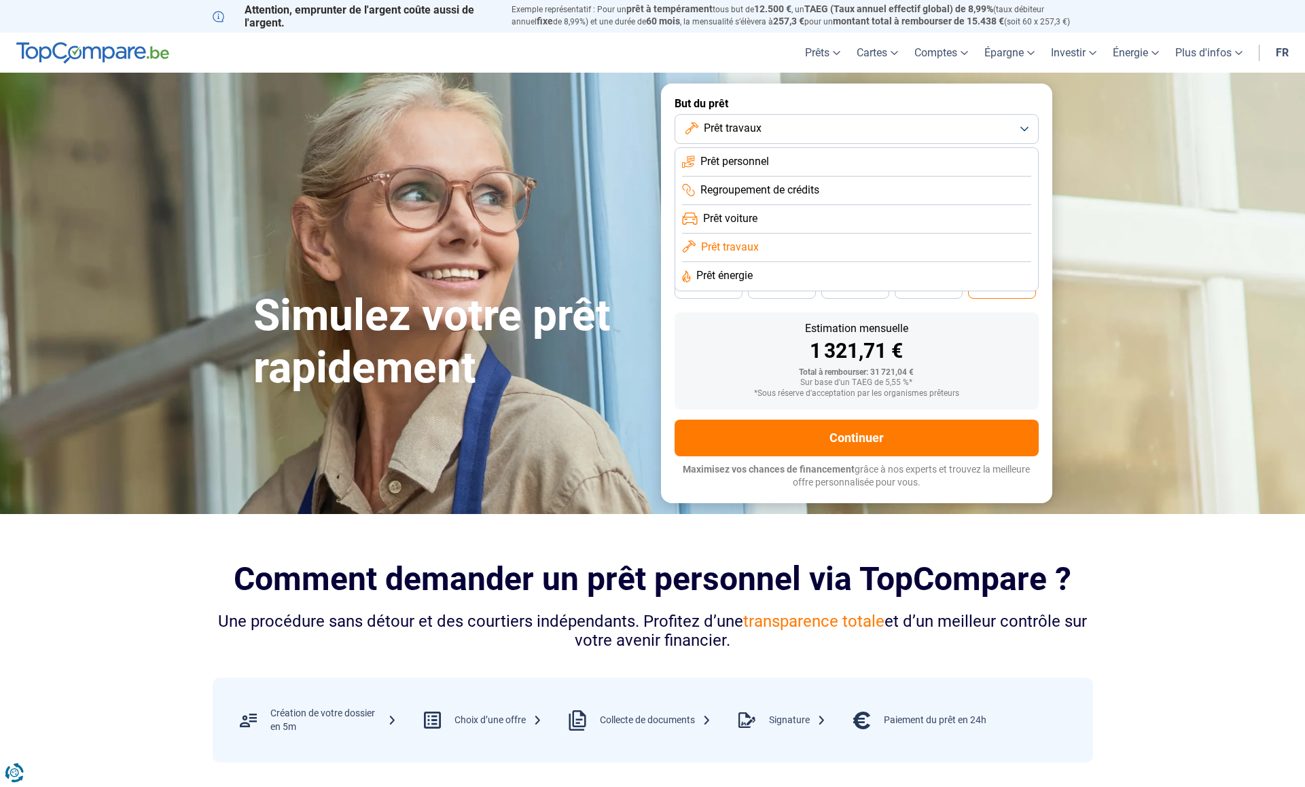
click at [743, 274] on span "Prêt énergie" at bounding box center [724, 275] width 56 height 15
